Goal: Information Seeking & Learning: Check status

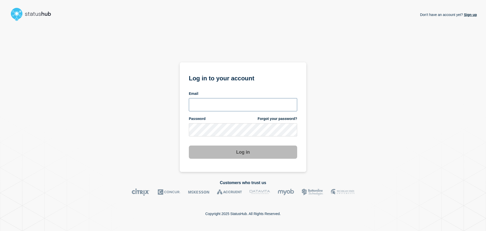
type input "[PERSON_NAME][EMAIL_ADDRESS][DOMAIN_NAME]"
click at [235, 148] on button "Log in" at bounding box center [243, 151] width 108 height 13
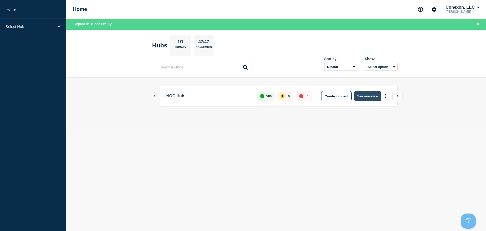
click at [373, 95] on button "See overview" at bounding box center [367, 96] width 27 height 10
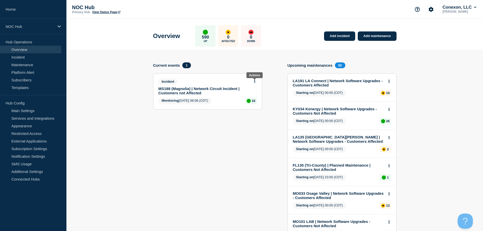
click at [255, 81] on button at bounding box center [254, 81] width 4 height 4
click at [255, 94] on link "View incident" at bounding box center [252, 93] width 21 height 4
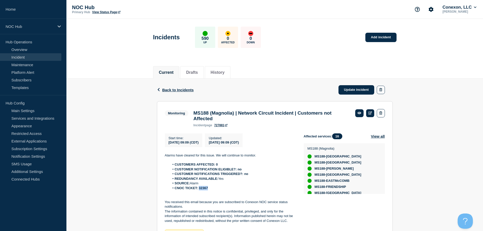
drag, startPoint x: 213, startPoint y: 192, endPoint x: 199, endPoint y: 191, distance: 13.4
click at [199, 190] on li "CNOC TICKET: 32367" at bounding box center [232, 188] width 126 height 5
copy strong "32367"
click at [172, 87] on div "Back Back to Incidents Update incident" at bounding box center [275, 90] width 236 height 23
click at [172, 90] on span "Back to Incidents" at bounding box center [177, 90] width 31 height 4
